Goal: Information Seeking & Learning: Learn about a topic

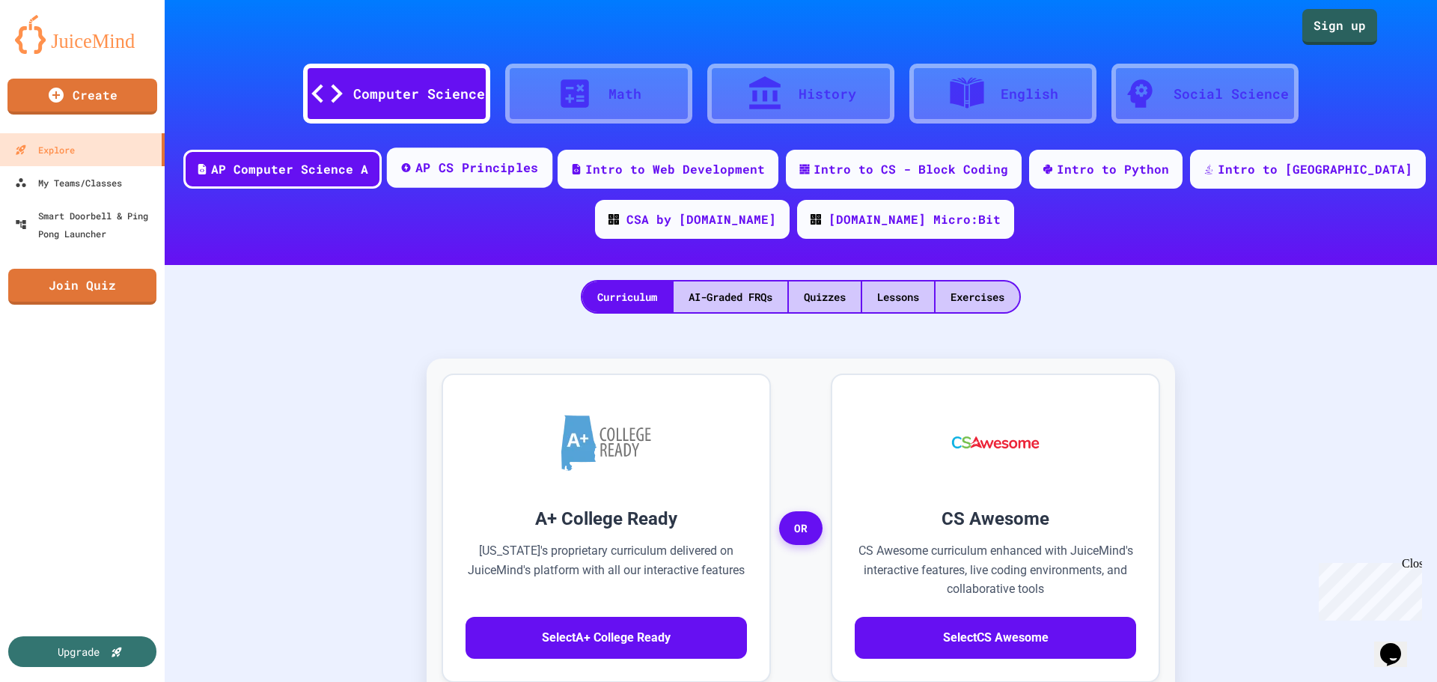
click at [514, 164] on div "AP CS Principles" at bounding box center [477, 168] width 124 height 19
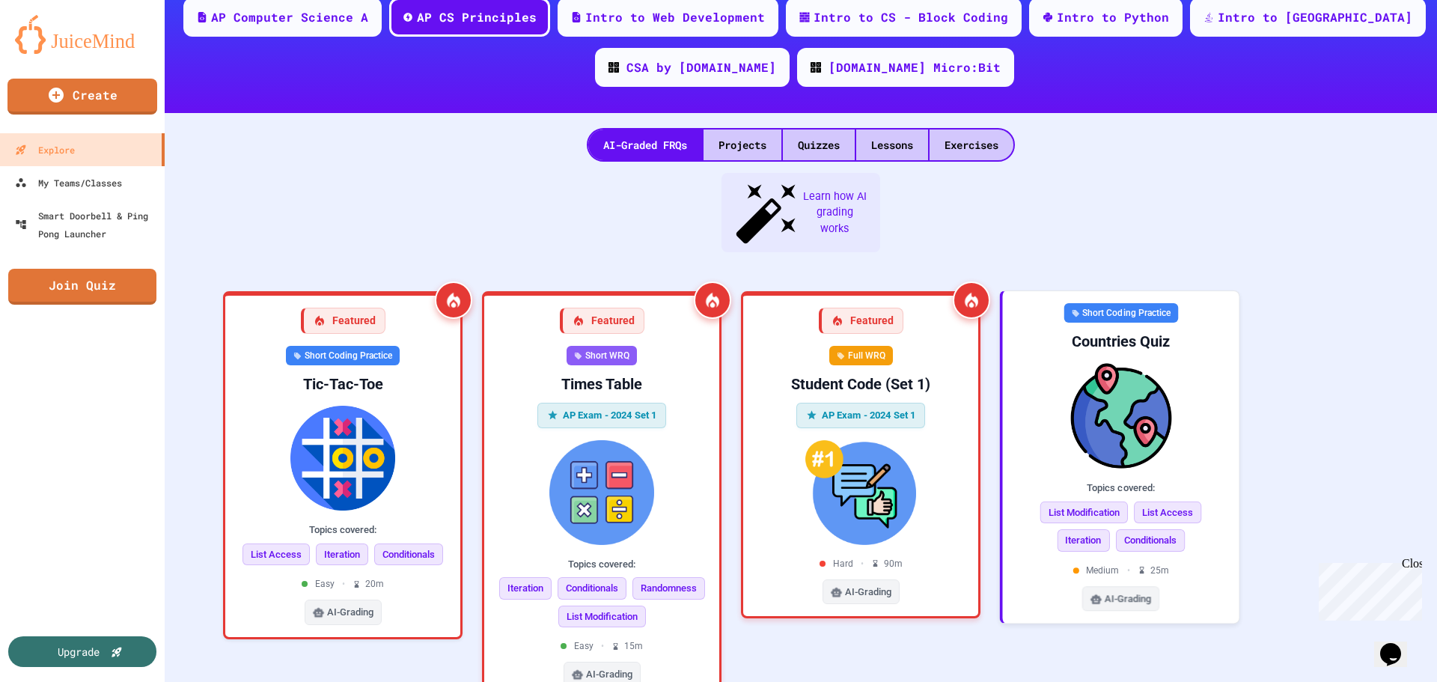
scroll to position [150, 0]
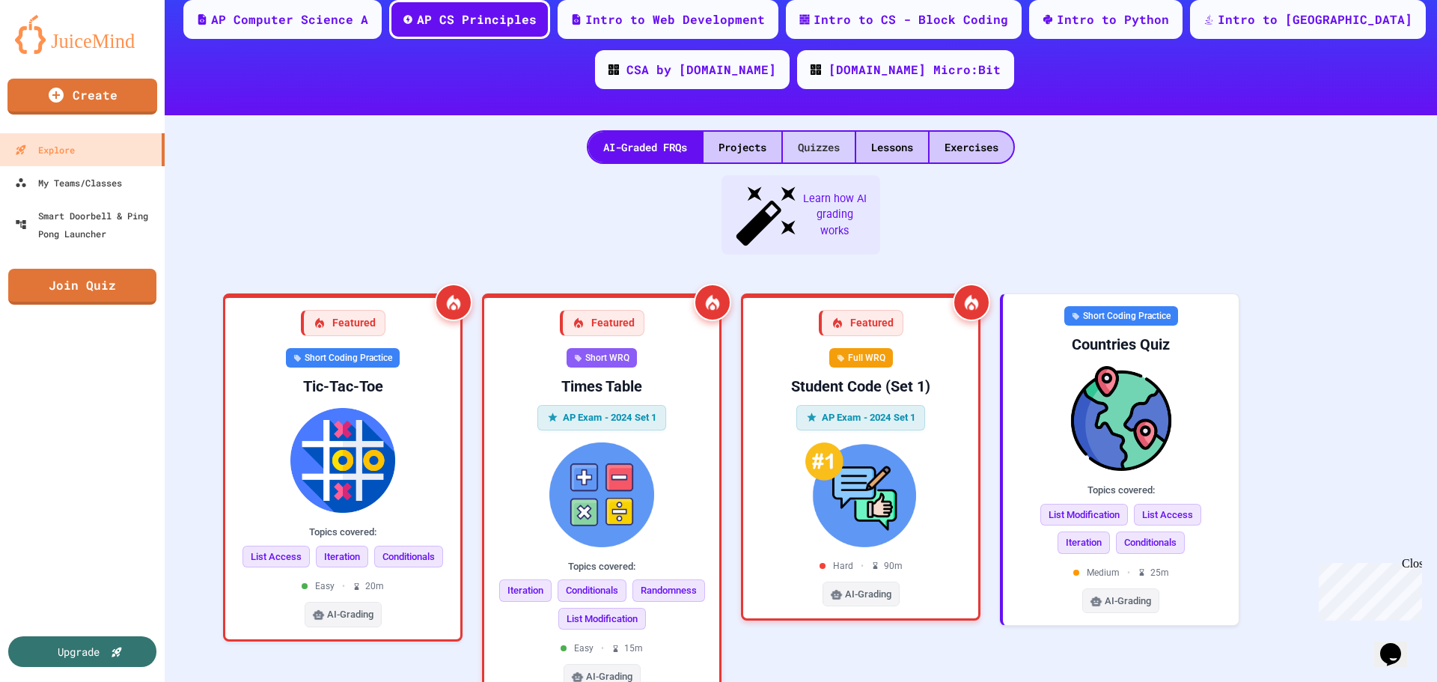
click at [797, 144] on div "Quizzes" at bounding box center [819, 147] width 72 height 31
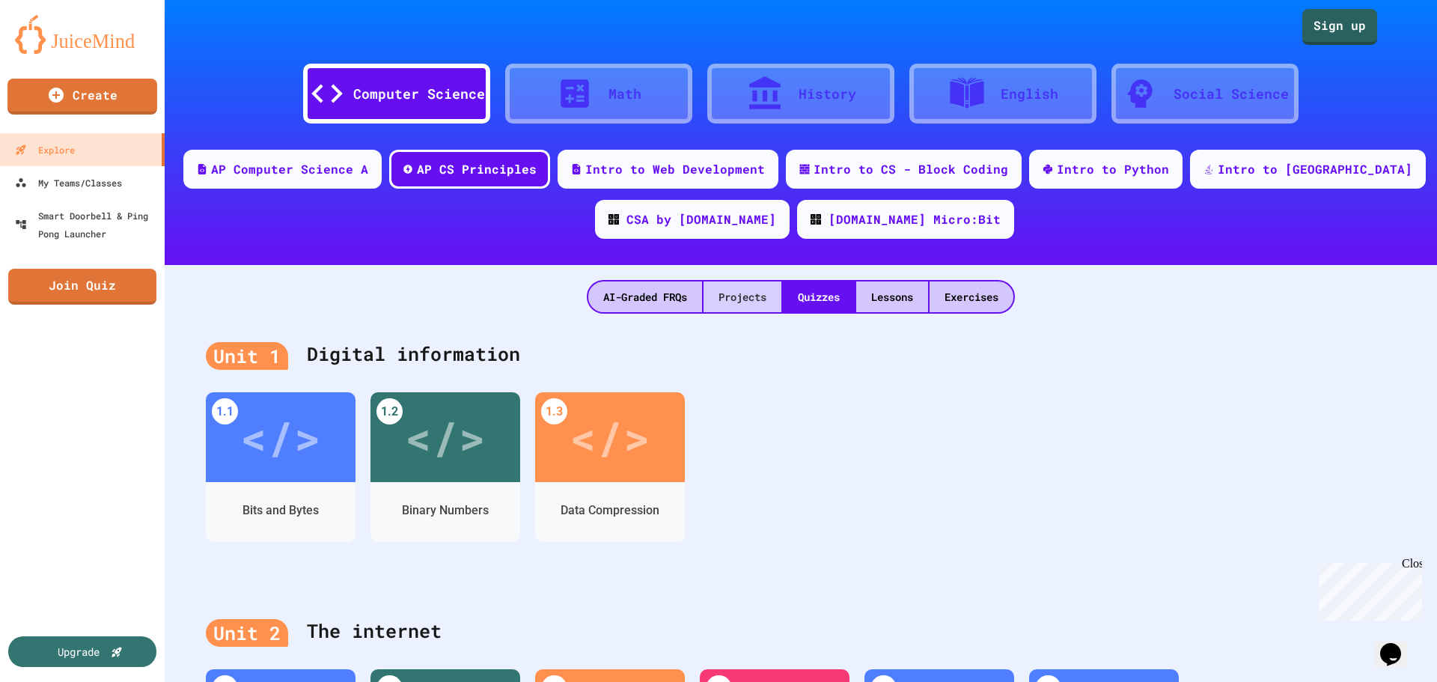
click at [722, 292] on div "Projects" at bounding box center [743, 296] width 78 height 31
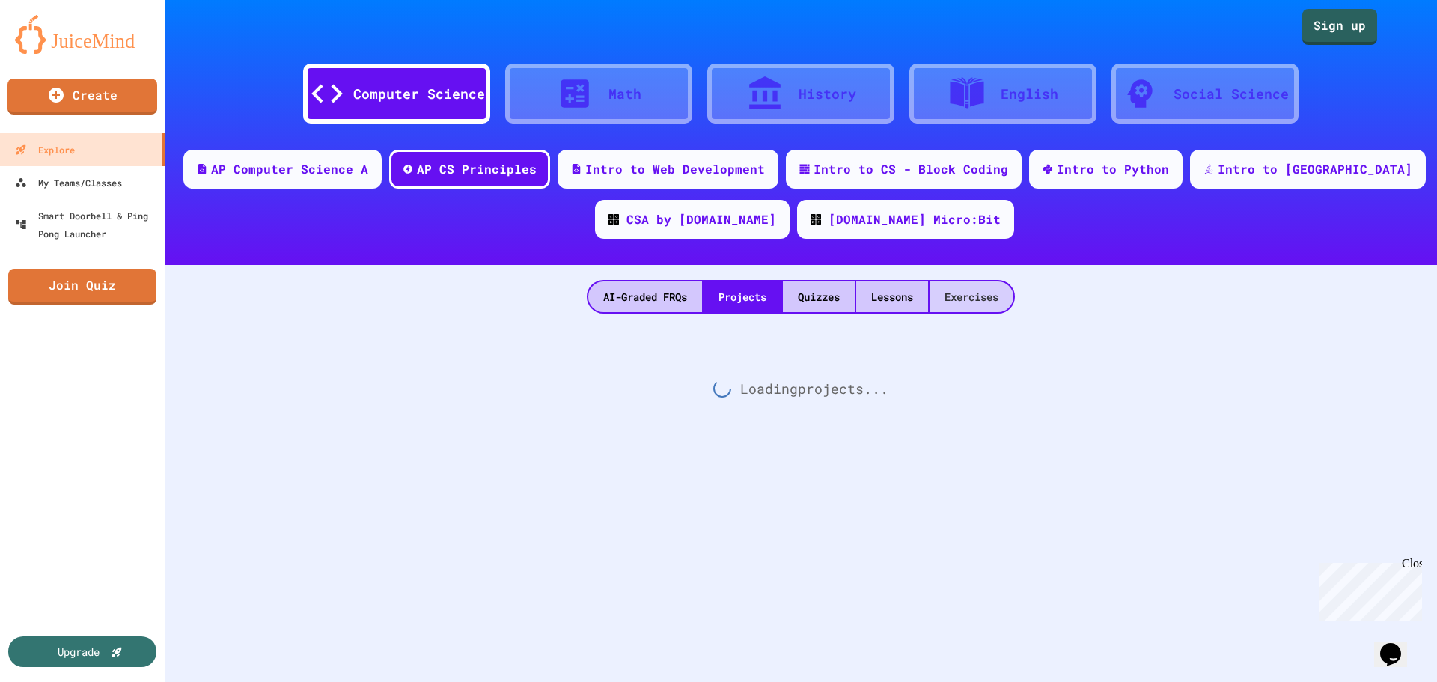
click at [931, 290] on div "Exercises" at bounding box center [972, 296] width 84 height 31
click at [892, 302] on div "Lessons" at bounding box center [892, 296] width 72 height 31
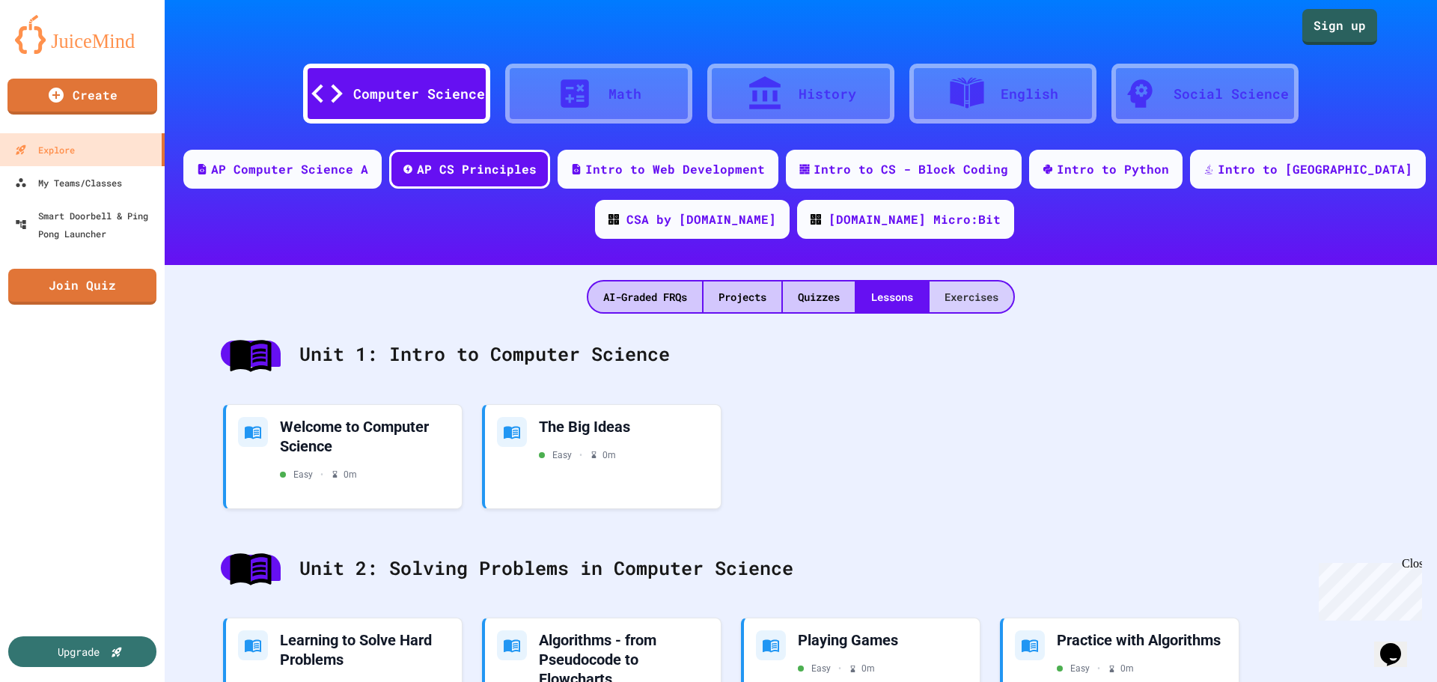
click at [1002, 307] on div "Exercises" at bounding box center [972, 296] width 84 height 31
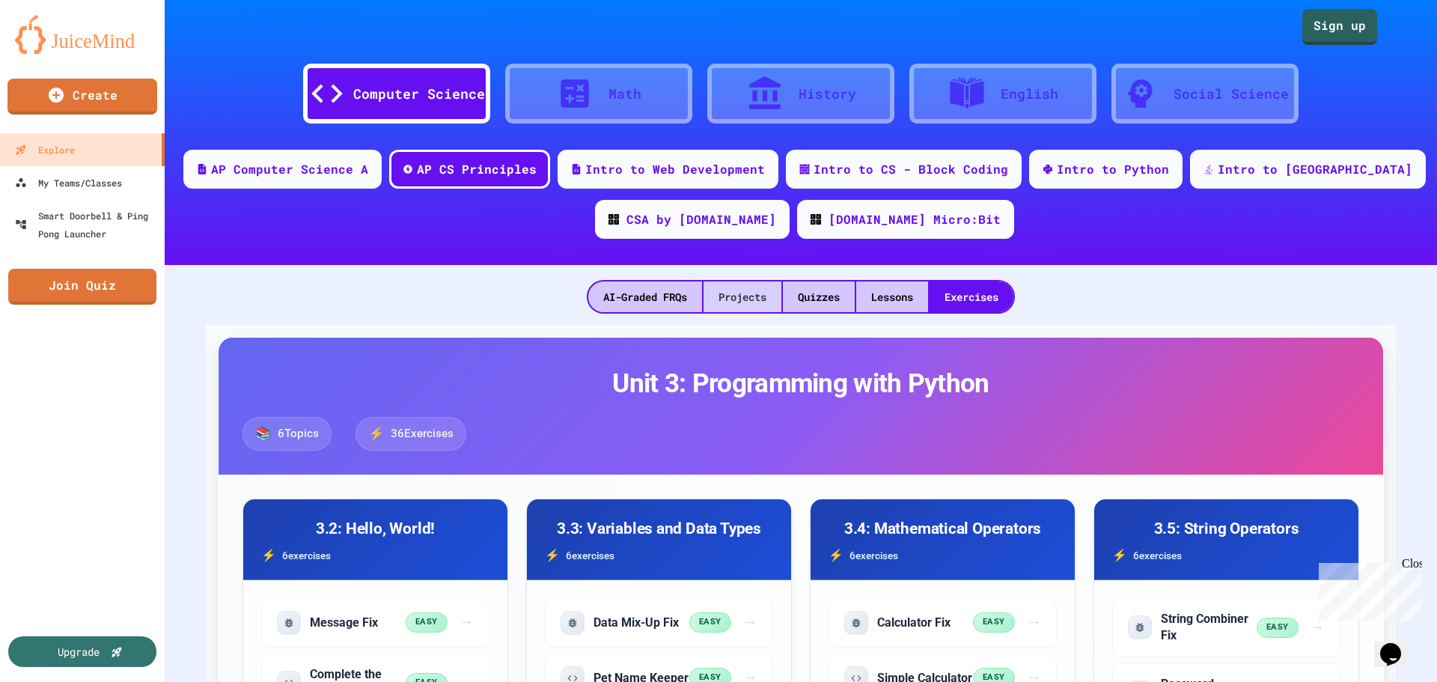
click at [761, 302] on div "Projects" at bounding box center [743, 296] width 78 height 31
